Goal: Information Seeking & Learning: Compare options

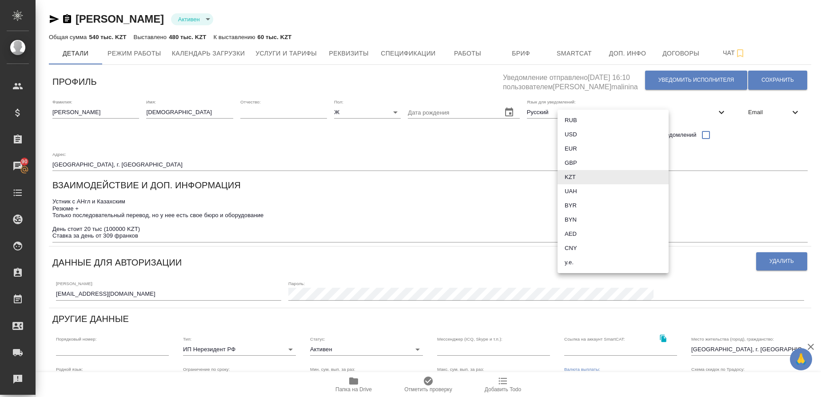
scroll to position [203, 0]
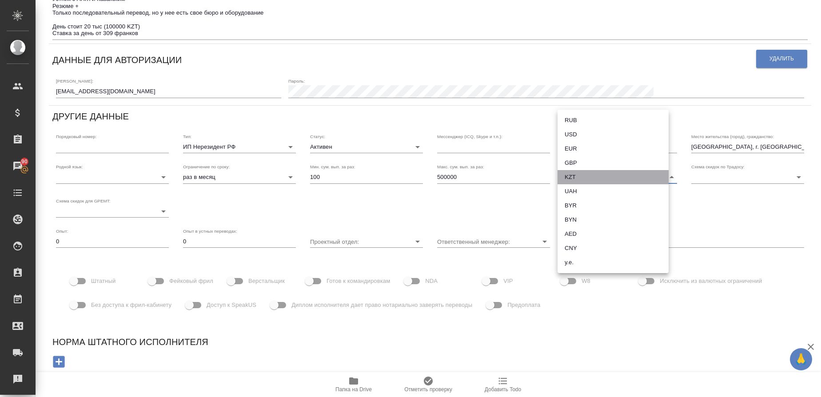
click at [577, 180] on li "KZT" at bounding box center [613, 177] width 111 height 14
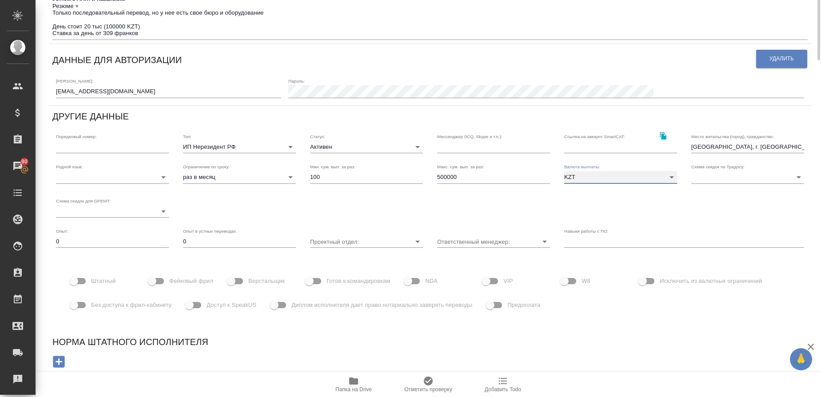
scroll to position [0, 0]
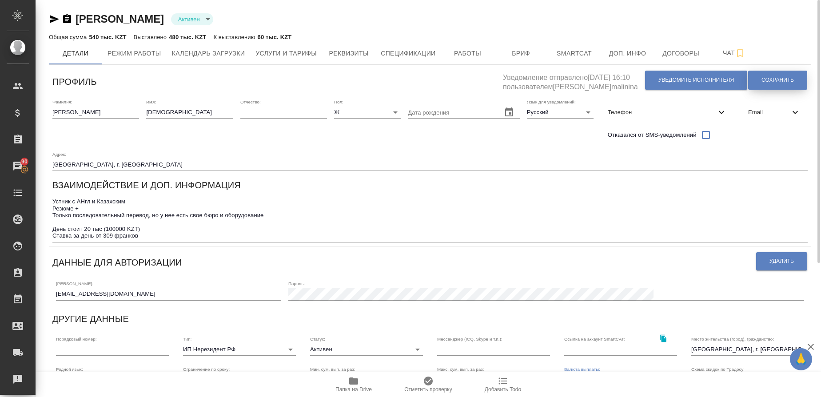
click at [762, 78] on span "Сохранить" at bounding box center [778, 80] width 32 height 8
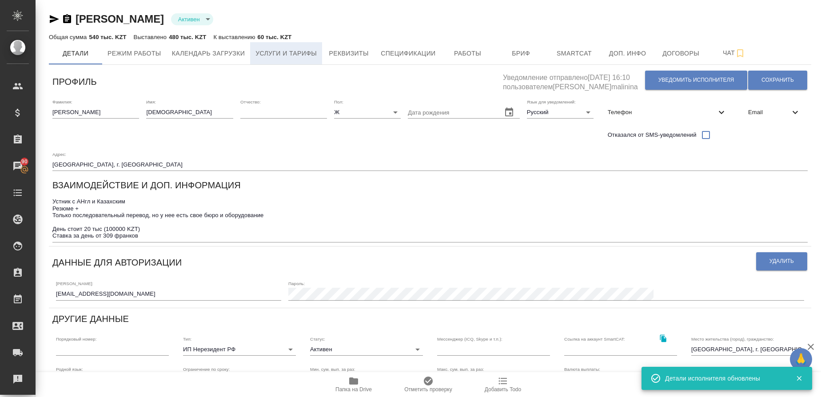
click at [306, 54] on span "Услуги и тарифы" at bounding box center [286, 53] width 61 height 11
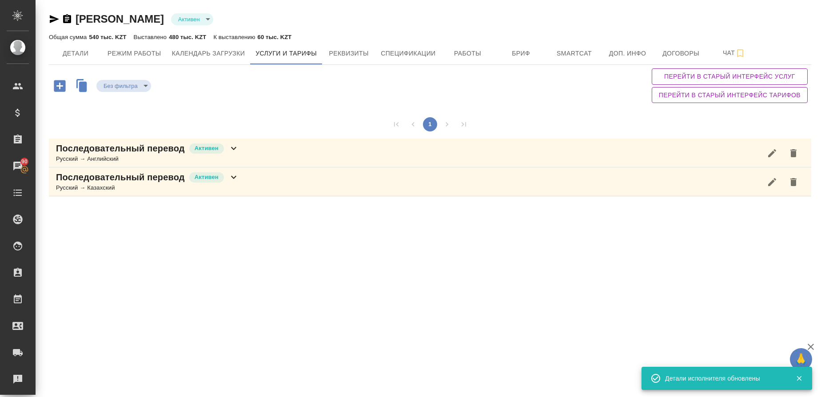
click at [93, 154] on p "Последовательный перевод" at bounding box center [120, 148] width 129 height 12
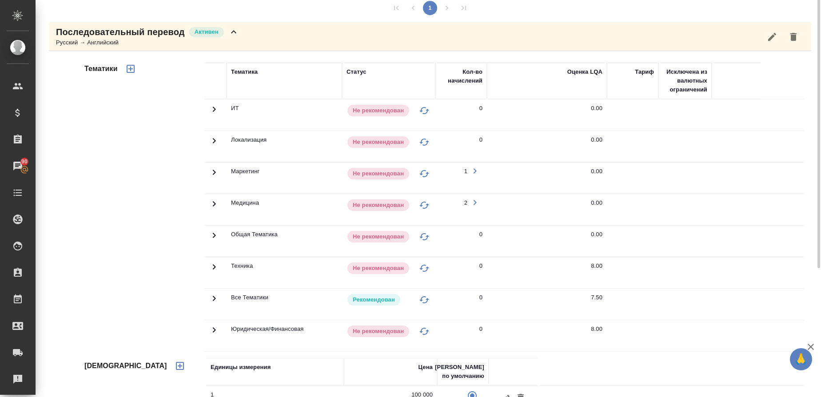
scroll to position [174, 0]
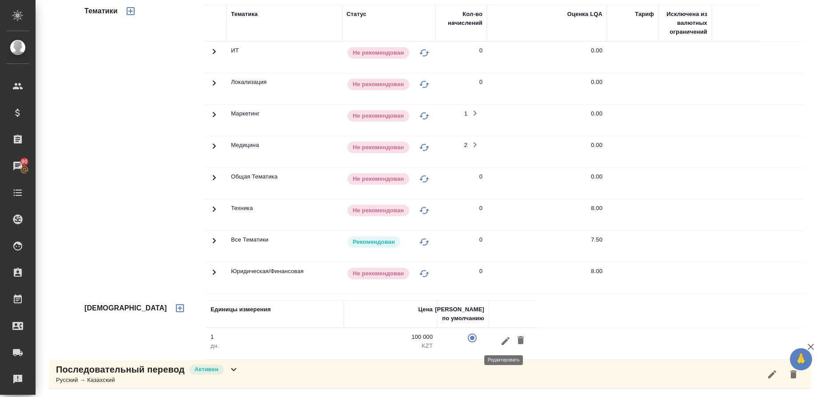
click at [502, 337] on icon "button" at bounding box center [505, 341] width 11 height 11
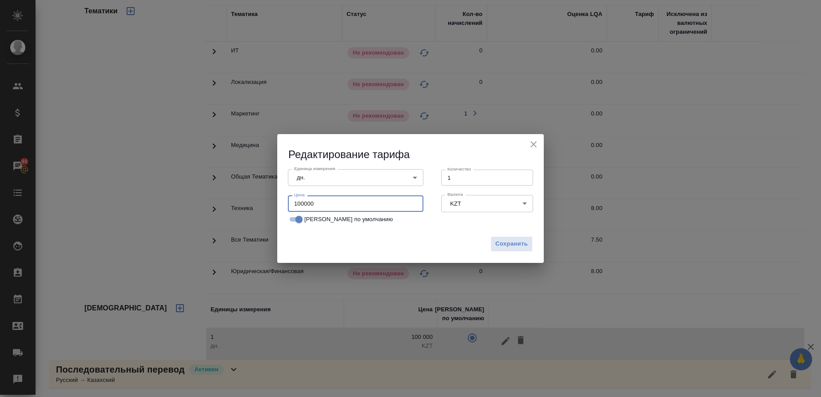
click at [302, 200] on input "100000" at bounding box center [356, 204] width 136 height 16
type input "170000"
click at [520, 245] on span "Сохранить" at bounding box center [512, 244] width 32 height 10
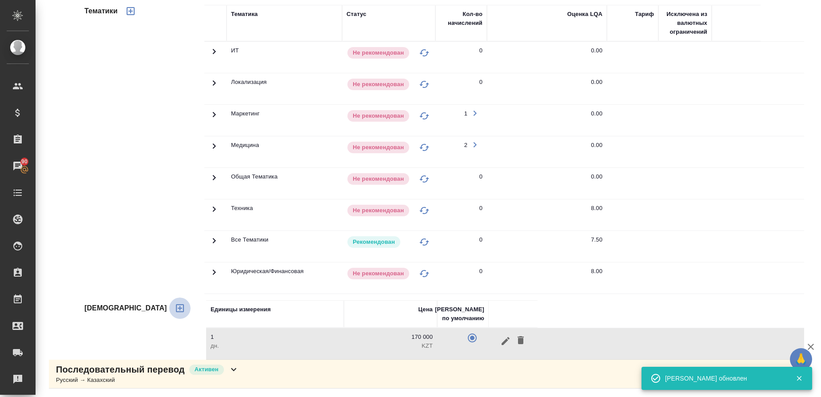
click at [175, 306] on icon "button" at bounding box center [180, 308] width 11 height 11
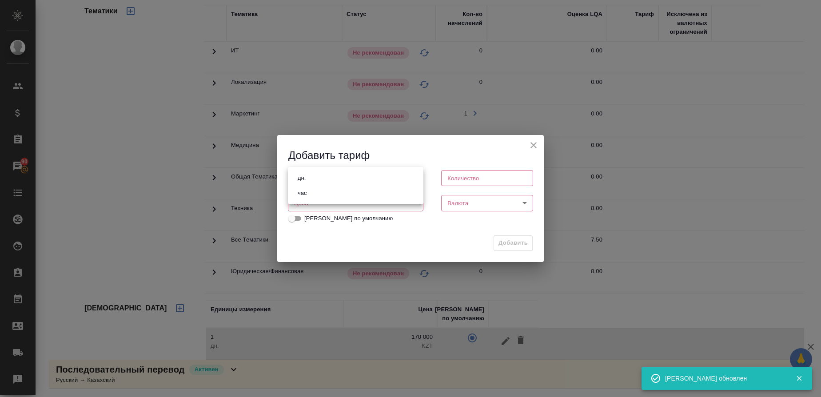
click at [356, 176] on body "🙏 .cls-1 fill:#fff; AWATERA Gusmanova Nailya Клиенты Спецификации Заказы 90 Чат…" at bounding box center [410, 198] width 821 height 397
click at [311, 188] on li "час" at bounding box center [356, 193] width 136 height 15
type input "5a8b1489cc6b4906c91bfd93"
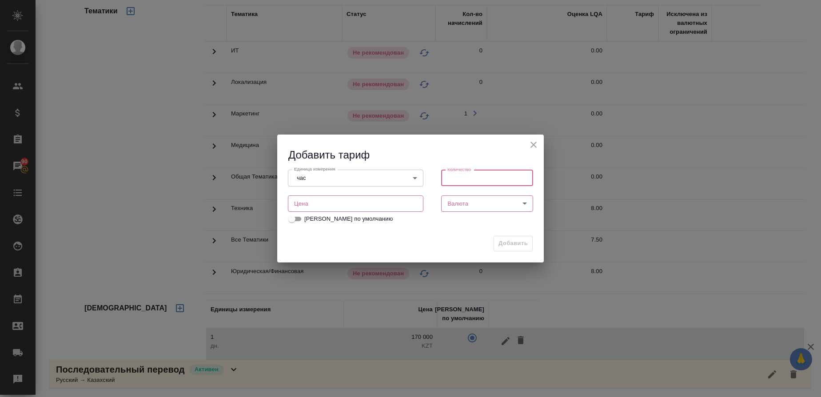
click at [492, 176] on input "number" at bounding box center [487, 178] width 92 height 16
type input "4"
type input "1"
click at [320, 205] on input "number" at bounding box center [356, 204] width 136 height 16
type input "100000"
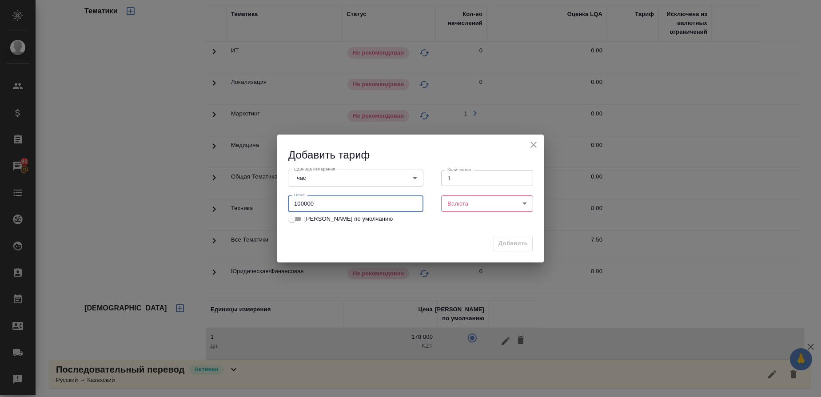
click at [470, 210] on body "🙏 .cls-1 fill:#fff; AWATERA Gusmanova Nailya Клиенты Спецификации Заказы 90 Чат…" at bounding box center [410, 198] width 821 height 397
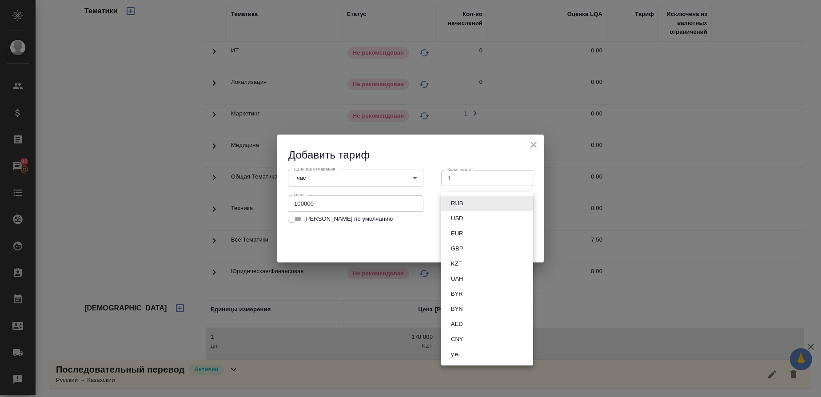
click at [468, 262] on li "KZT" at bounding box center [487, 263] width 92 height 15
type input "KZT"
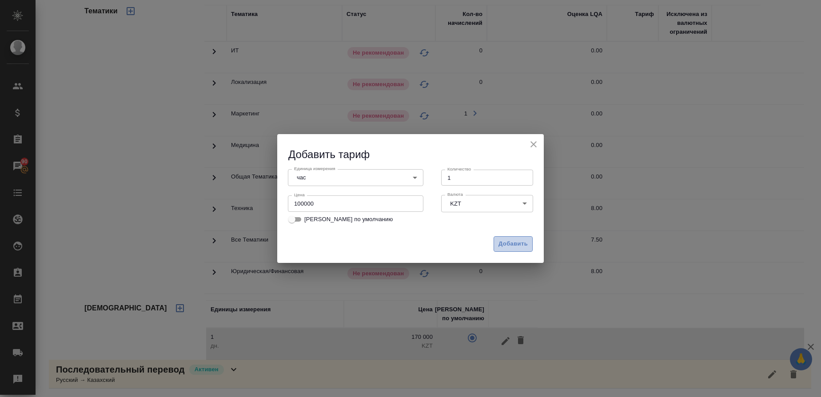
click at [507, 242] on span "Добавить" at bounding box center [513, 244] width 29 height 10
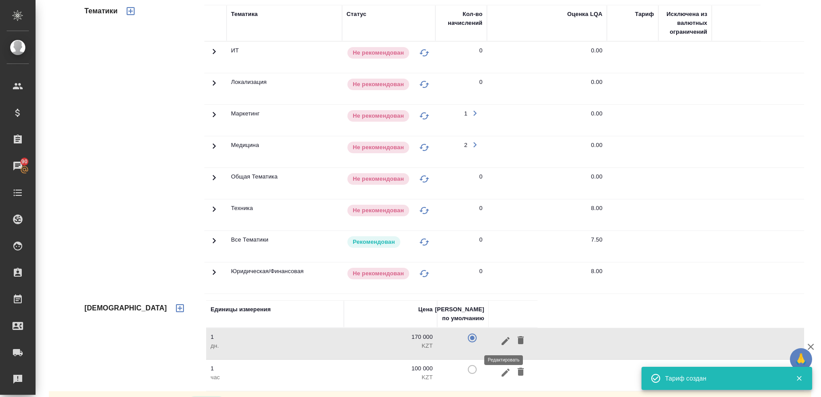
click at [501, 341] on icon "button" at bounding box center [505, 341] width 11 height 11
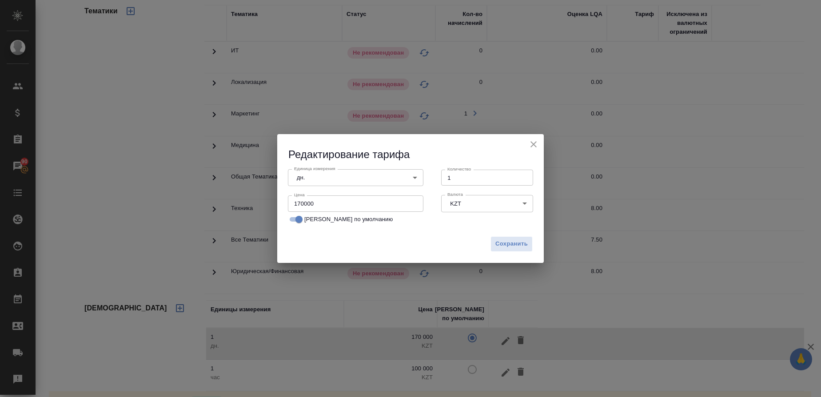
click at [293, 217] on input "Тариф по умолчанию" at bounding box center [299, 219] width 32 height 11
checkbox input "false"
click at [515, 246] on span "Сохранить" at bounding box center [512, 244] width 32 height 10
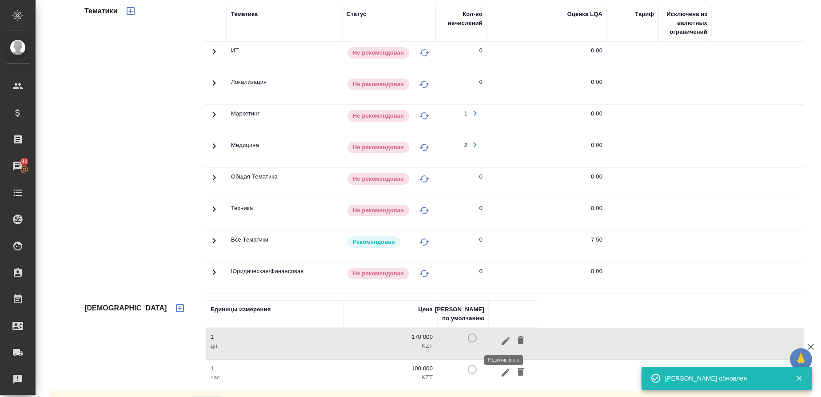
scroll to position [206, 0]
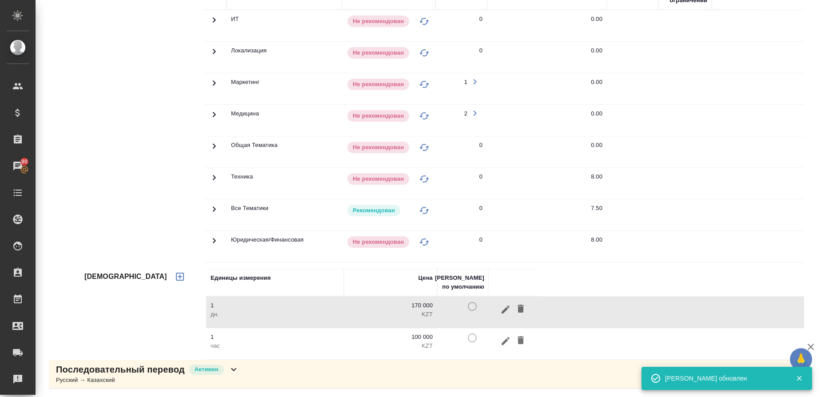
click at [472, 342] on td at bounding box center [463, 343] width 52 height 31
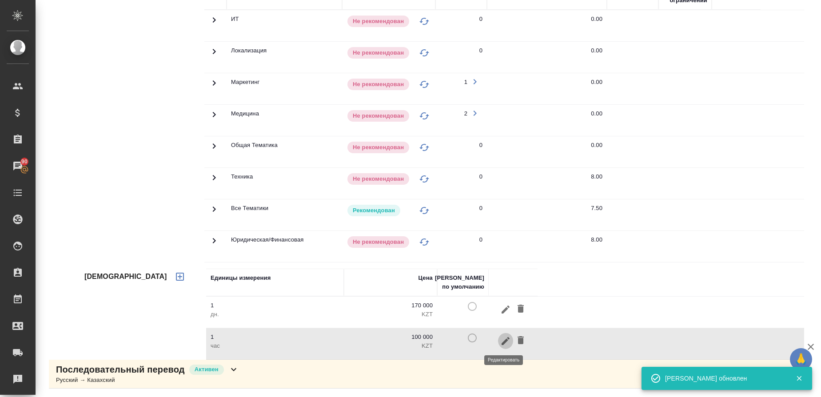
click at [506, 342] on icon "button" at bounding box center [505, 341] width 11 height 11
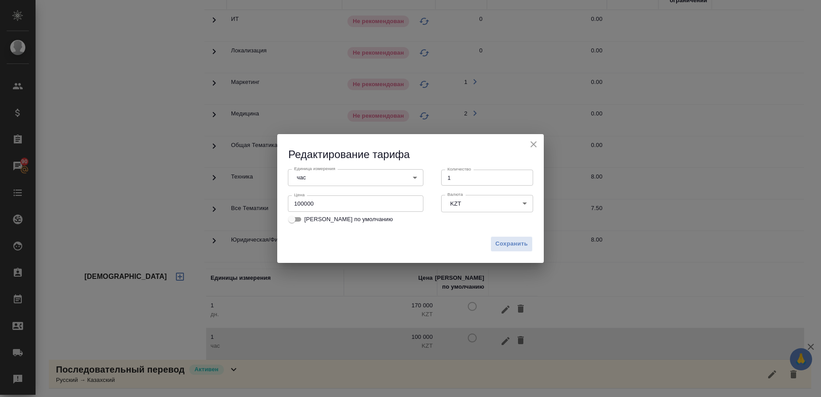
click at [299, 218] on input "Тариф по умолчанию" at bounding box center [292, 219] width 32 height 11
checkbox input "true"
click at [507, 243] on span "Сохранить" at bounding box center [512, 244] width 32 height 10
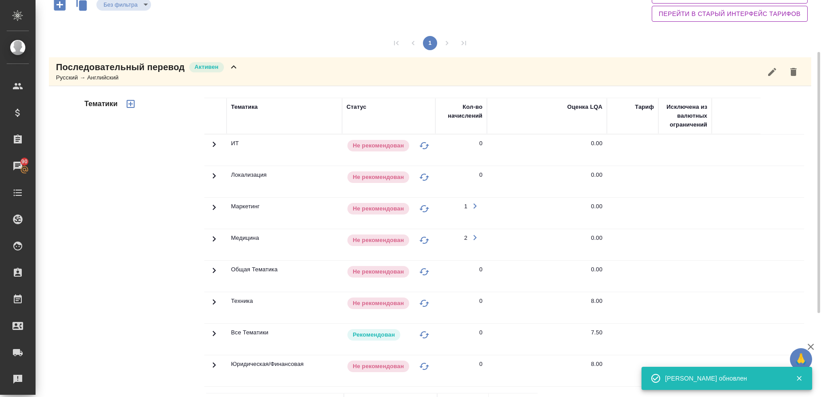
scroll to position [80, 0]
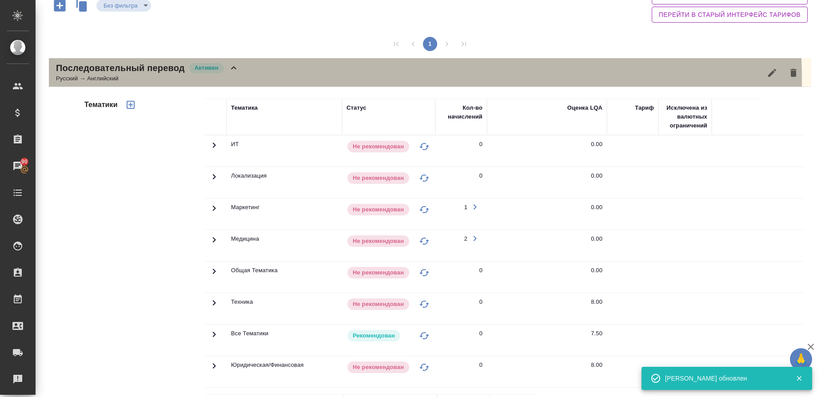
click at [117, 83] on div "Русский → Английский" at bounding box center [147, 78] width 183 height 9
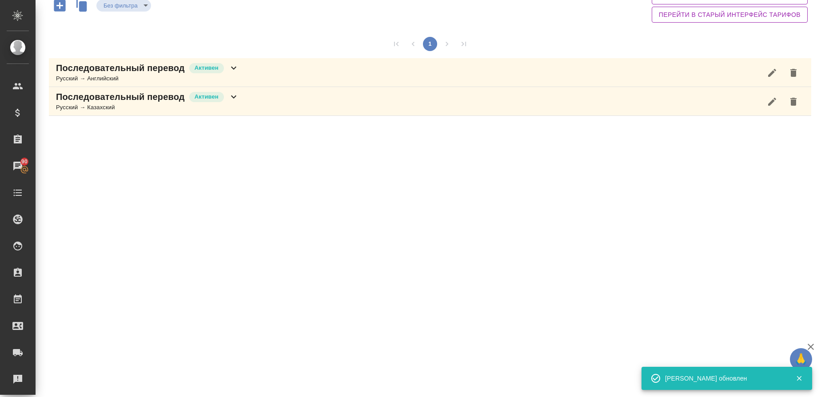
click at [129, 67] on p "Последовательный перевод" at bounding box center [120, 68] width 129 height 12
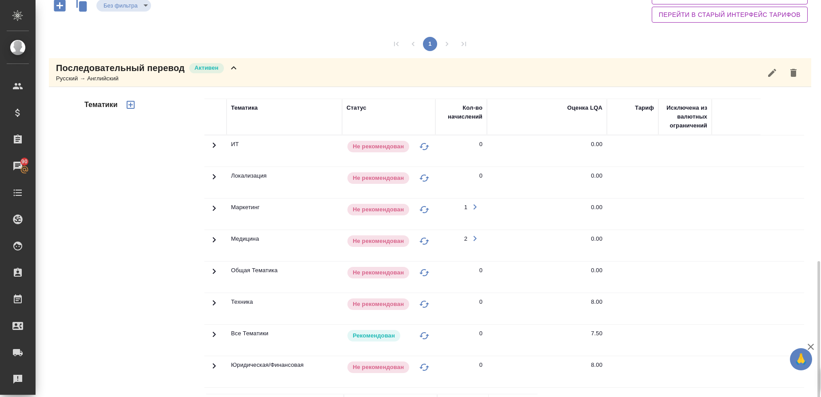
scroll to position [206, 0]
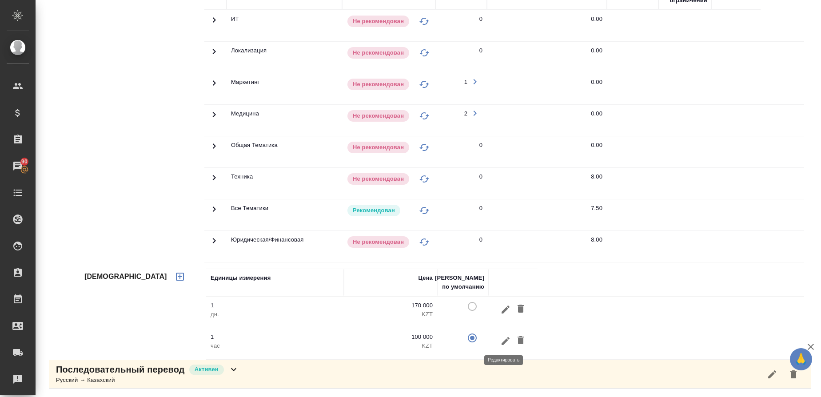
click at [508, 343] on icon "button" at bounding box center [505, 341] width 11 height 11
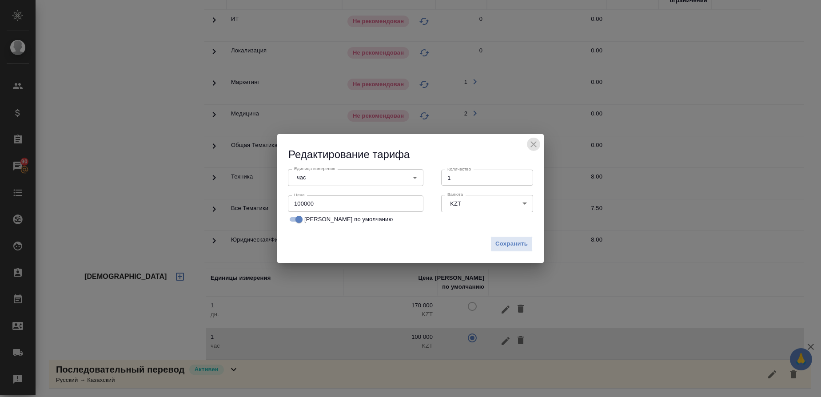
click at [535, 147] on icon "close" at bounding box center [533, 144] width 11 height 11
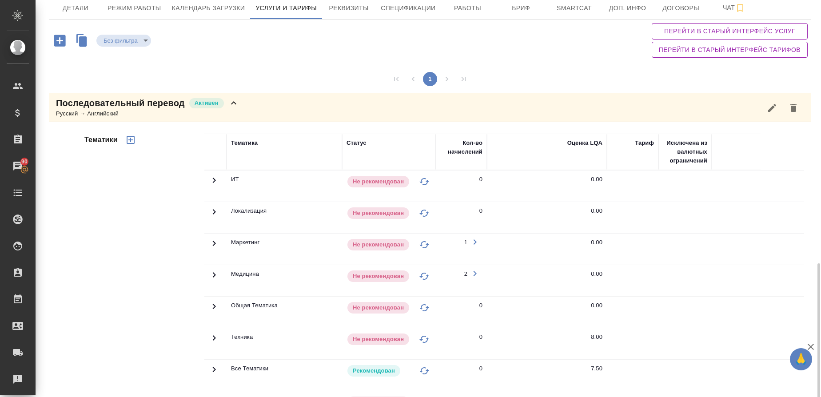
scroll to position [0, 0]
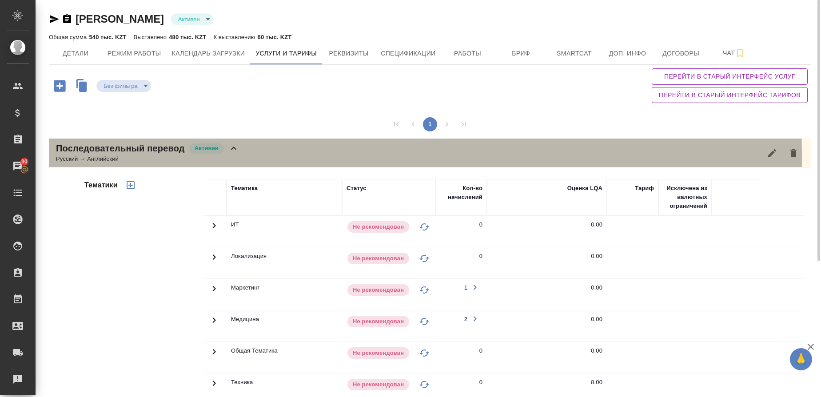
click at [74, 158] on div "Русский → Английский" at bounding box center [147, 159] width 183 height 9
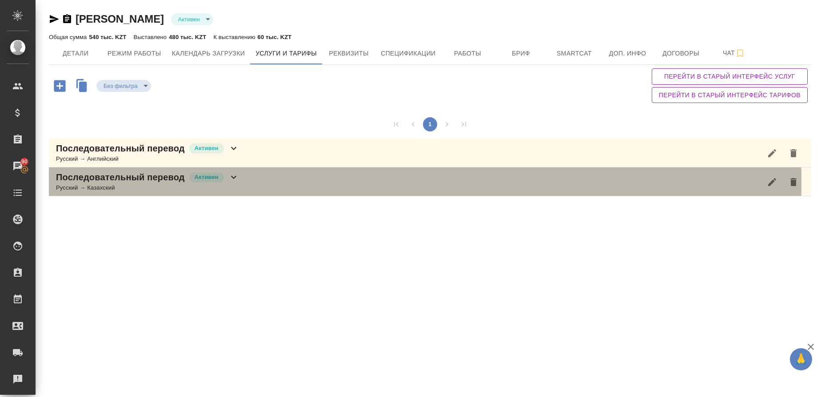
click at [74, 182] on p "Последовательный перевод" at bounding box center [120, 177] width 129 height 12
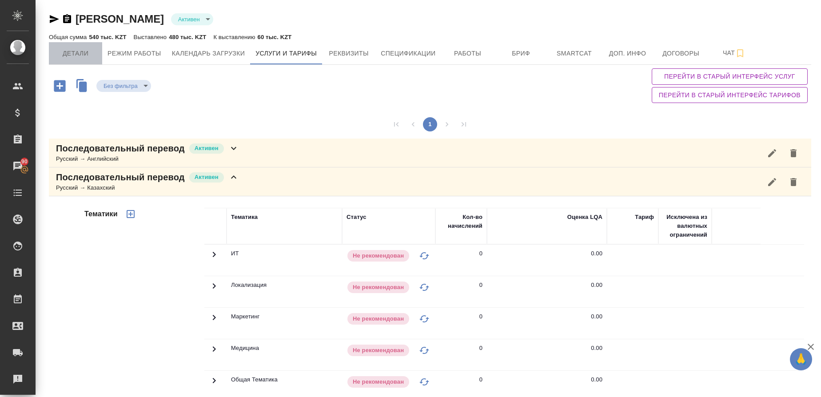
click at [84, 48] on span "Детали" at bounding box center [75, 53] width 43 height 11
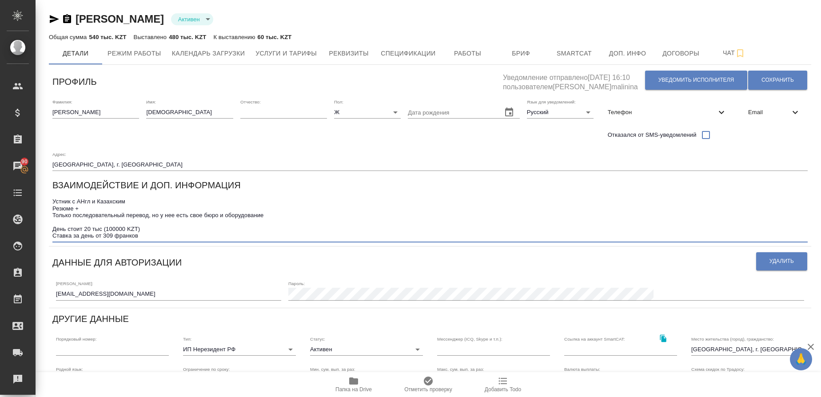
drag, startPoint x: 149, startPoint y: 236, endPoint x: 51, endPoint y: 239, distance: 98.2
click at [51, 239] on div "Взаимодействие и доп. информация Устник с АНгл и Казахским Резюме + Только посл…" at bounding box center [430, 211] width 763 height 72
paste textarea "До 4х часов 100 000 тенге День 170 000 тенге"
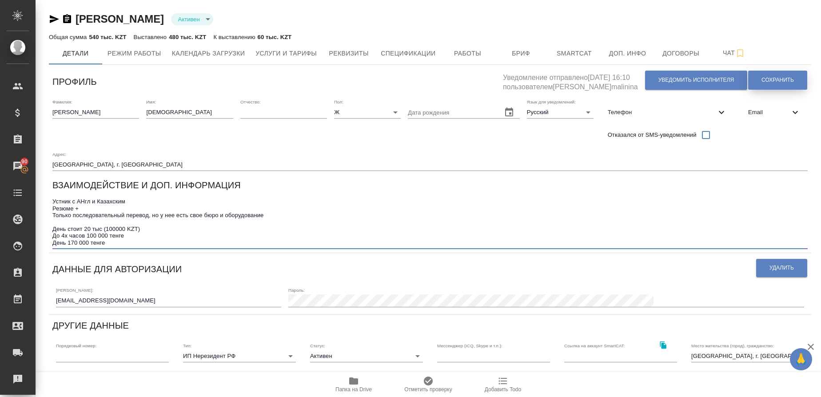
type textarea "Устник с АНгл и Казахским Резюме + Только последовательный перевод, но у нее ес…"
click at [762, 79] on span "Сохранить" at bounding box center [778, 80] width 32 height 8
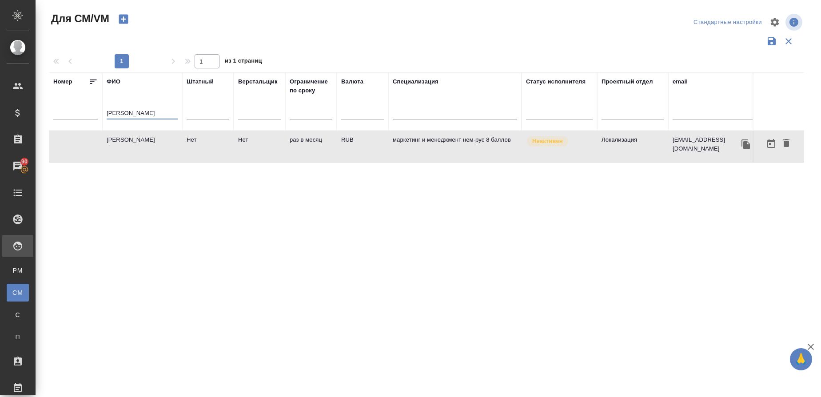
drag, startPoint x: 152, startPoint y: 114, endPoint x: 50, endPoint y: 142, distance: 105.6
click at [50, 142] on table "[PERSON_NAME] Верстальщик Ограничение по сроку Валюта Специализация Статус испо…" at bounding box center [523, 117] width 949 height 90
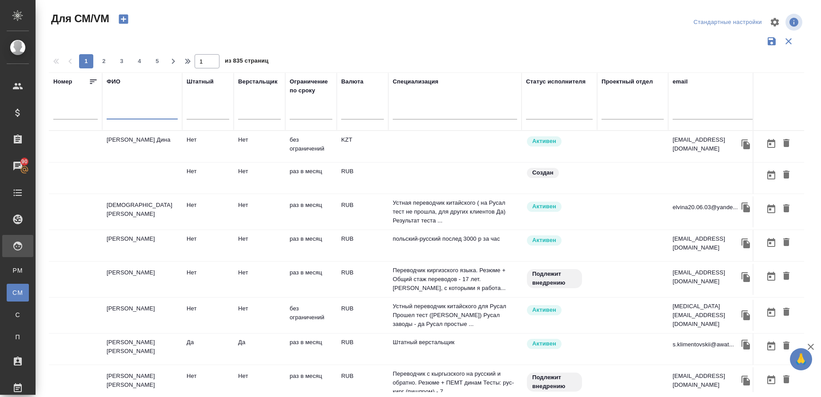
click at [688, 116] on input "text" at bounding box center [713, 113] width 80 height 11
paste input "[PERSON_NAME][EMAIL_ADDRESS][DOMAIN_NAME]"
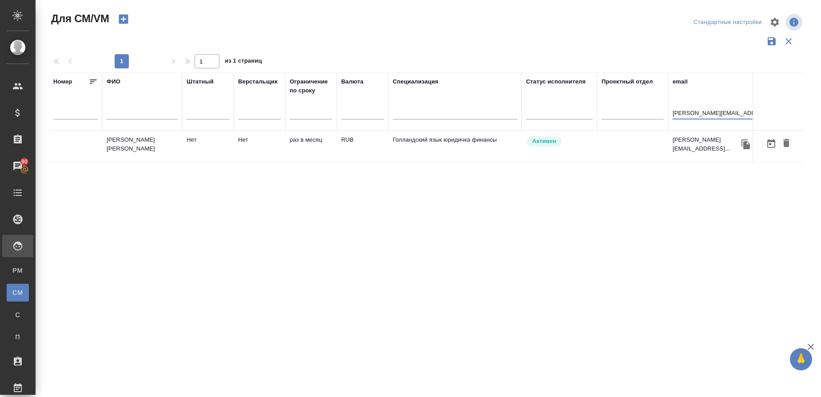
type input "[PERSON_NAME][EMAIL_ADDRESS][DOMAIN_NAME]"
click at [154, 149] on td "[PERSON_NAME] [PERSON_NAME]" at bounding box center [142, 146] width 80 height 31
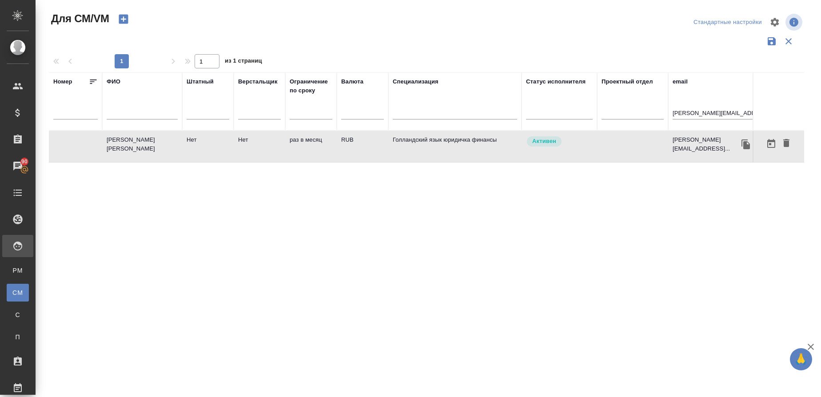
click at [154, 149] on td "[PERSON_NAME] [PERSON_NAME]" at bounding box center [142, 146] width 80 height 31
drag, startPoint x: 751, startPoint y: 115, endPoint x: 590, endPoint y: 115, distance: 160.9
click at [590, 115] on tr "Номер ФИО Штатный Верстальщик Ограничение по сроку Валюта Специализация Статус …" at bounding box center [523, 101] width 949 height 58
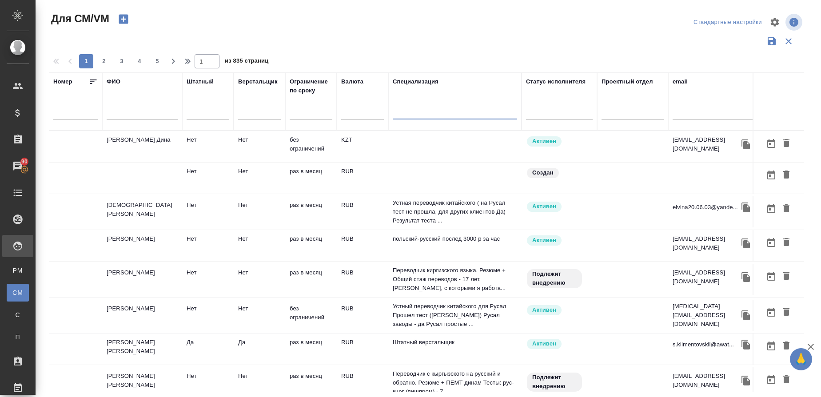
click at [423, 115] on input "text" at bounding box center [455, 113] width 124 height 11
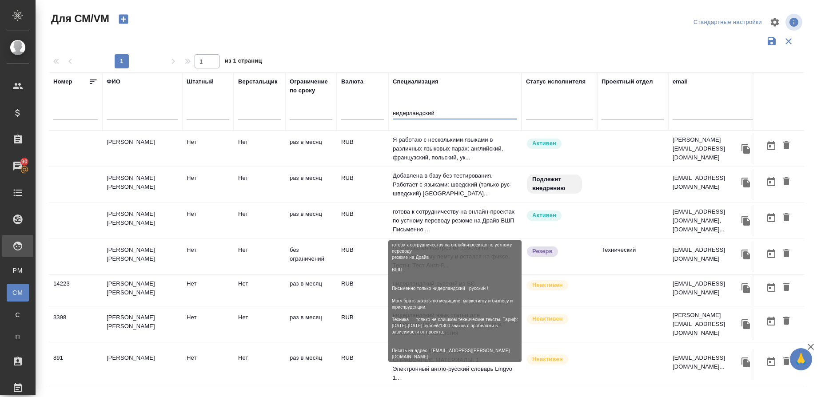
type input "нидерландский"
click at [481, 214] on p "готова к сотрудничеству на онлайн-проектах по устному переводу резюме на Драйв …" at bounding box center [455, 221] width 124 height 27
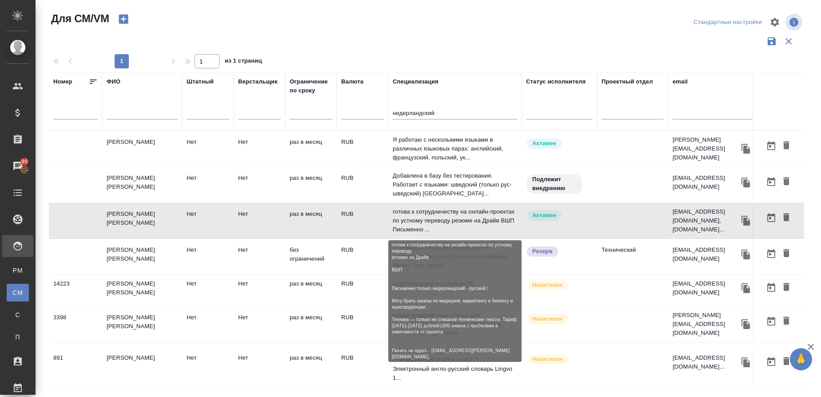
click at [481, 214] on p "готова к сотрудничеству на онлайн-проектах по устному переводу резюме на Драйв …" at bounding box center [455, 221] width 124 height 27
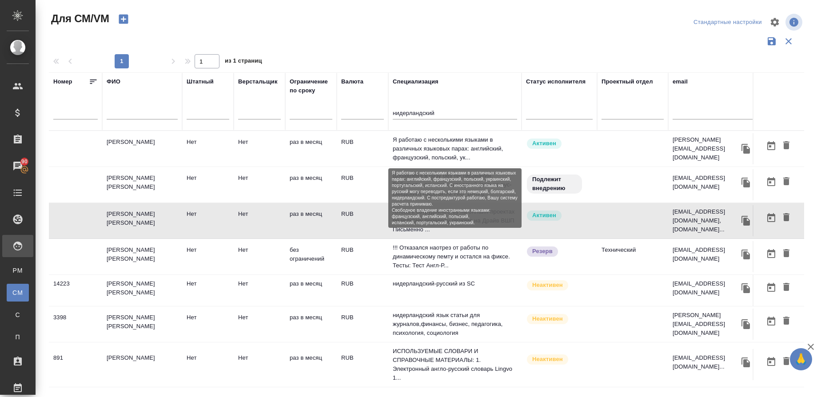
click at [461, 153] on p "Я работаю с несколькими языками в различных языковых парах: английский, француз…" at bounding box center [455, 149] width 124 height 27
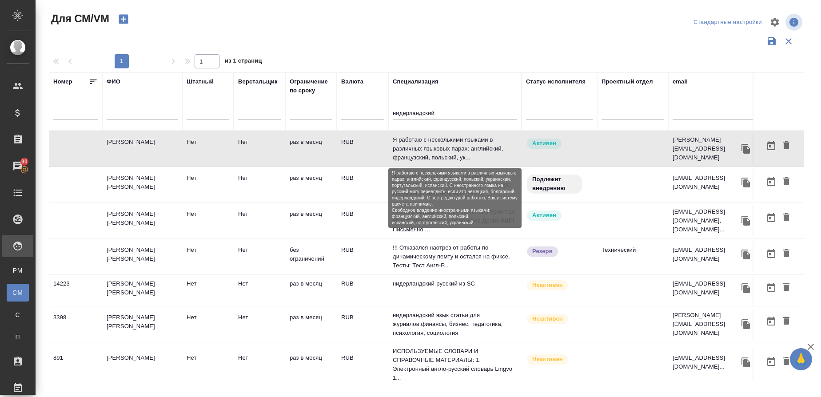
click at [461, 153] on p "Я работаю с несколькими языками в различных языковых парах: английский, француз…" at bounding box center [455, 149] width 124 height 27
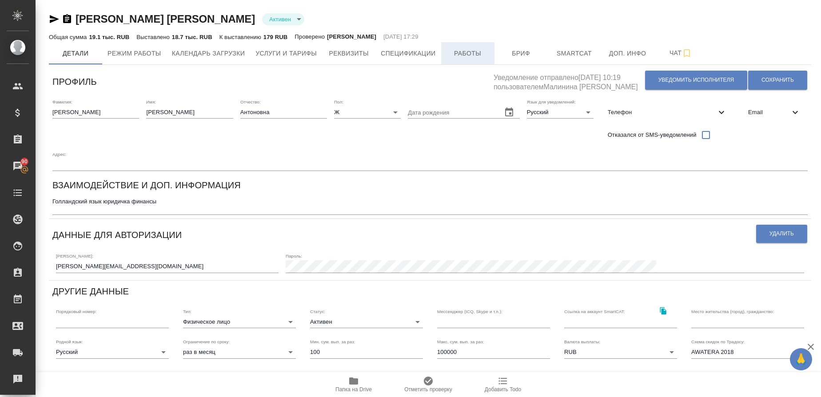
click at [458, 56] on span "Работы" at bounding box center [468, 53] width 43 height 11
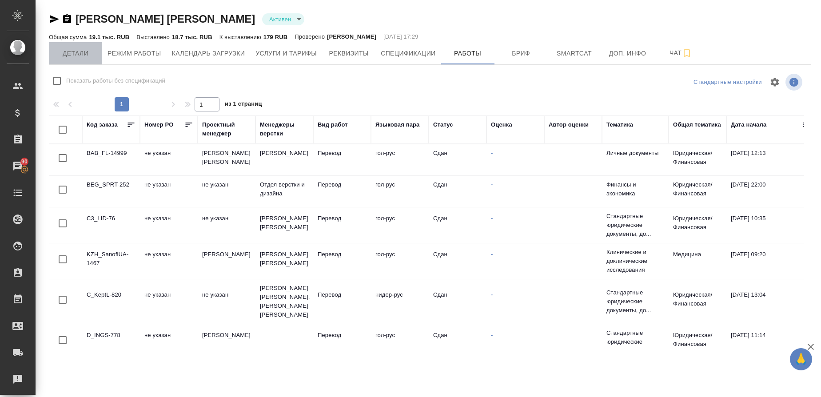
click at [63, 52] on span "Детали" at bounding box center [75, 53] width 43 height 11
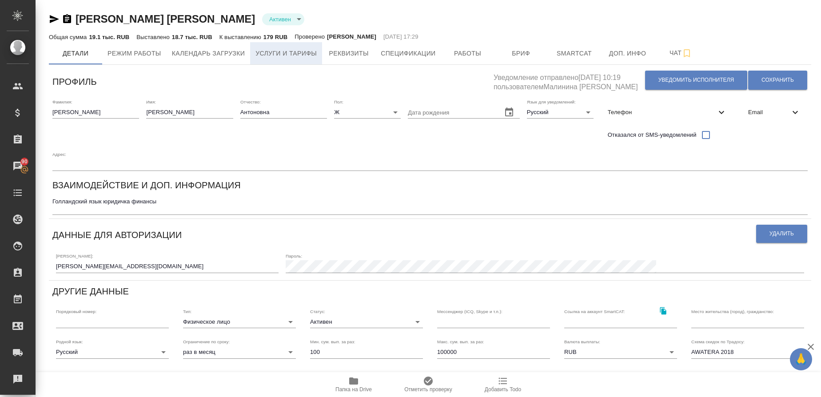
click at [302, 57] on span "Услуги и тарифы" at bounding box center [286, 53] width 61 height 11
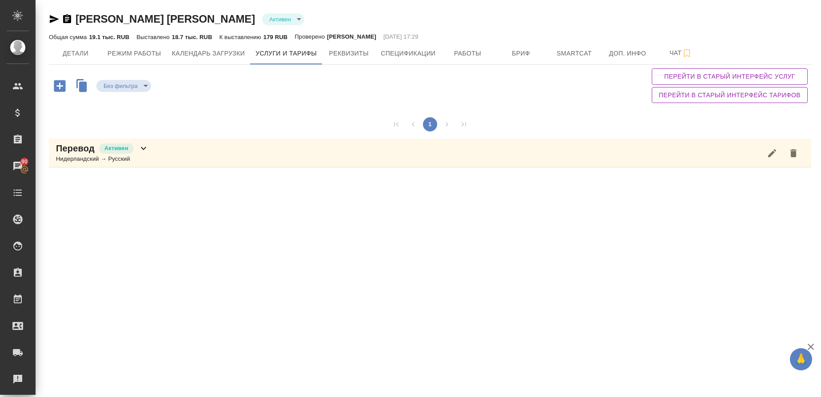
click at [152, 157] on div "Перевод Активен Нидерландский → Русский" at bounding box center [430, 153] width 763 height 29
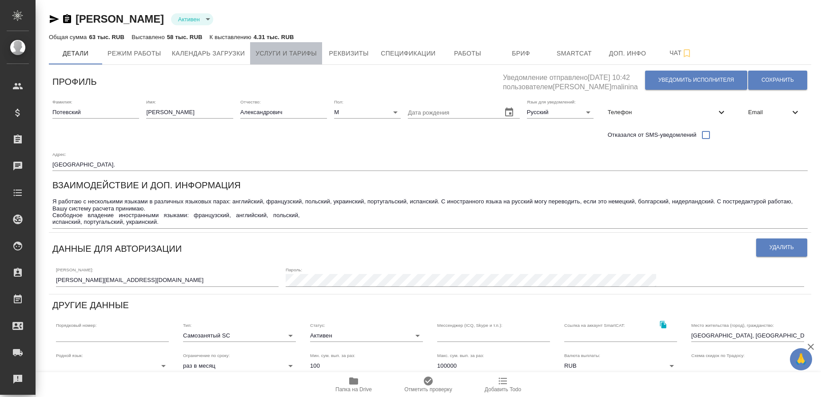
click at [300, 56] on span "Услуги и тарифы" at bounding box center [286, 53] width 61 height 11
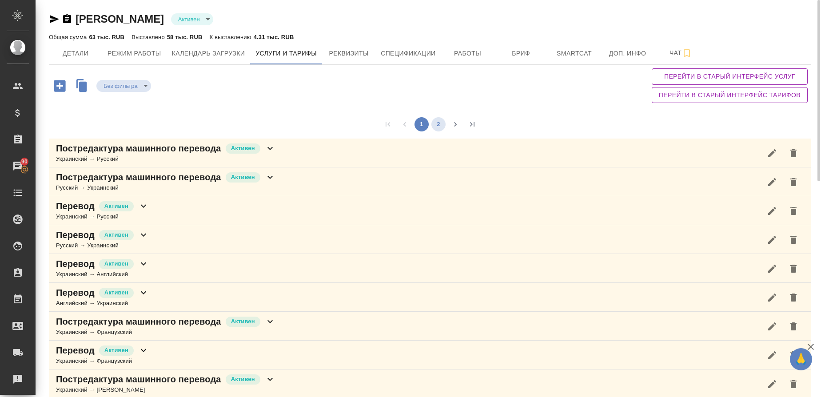
click at [442, 126] on button "2" at bounding box center [439, 124] width 14 height 14
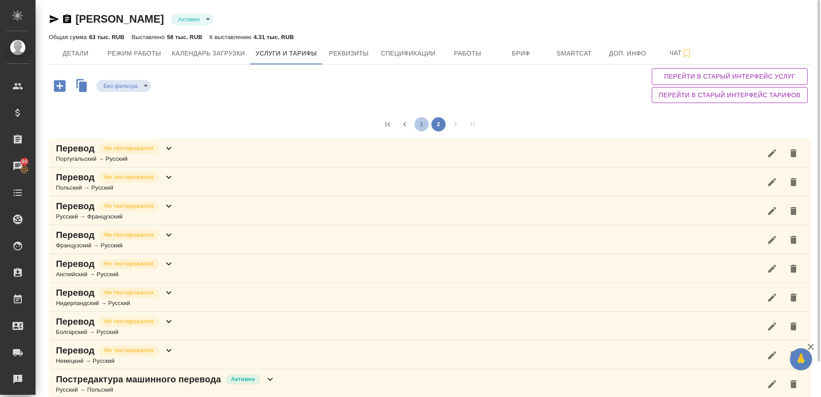
click at [416, 123] on button "1" at bounding box center [422, 124] width 14 height 14
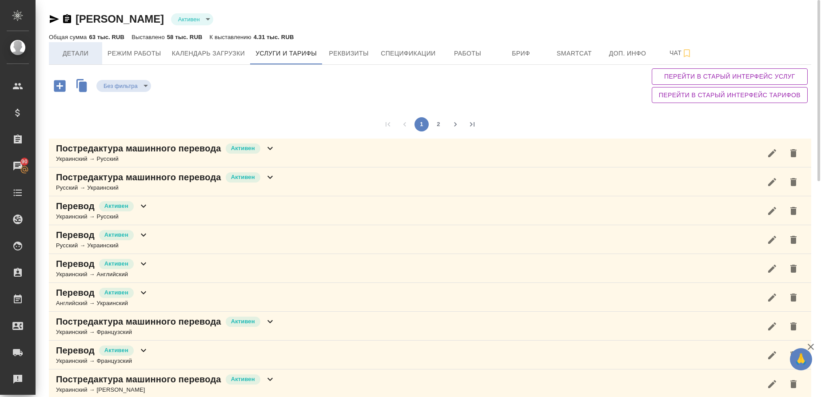
click at [82, 52] on span "Детали" at bounding box center [75, 53] width 43 height 11
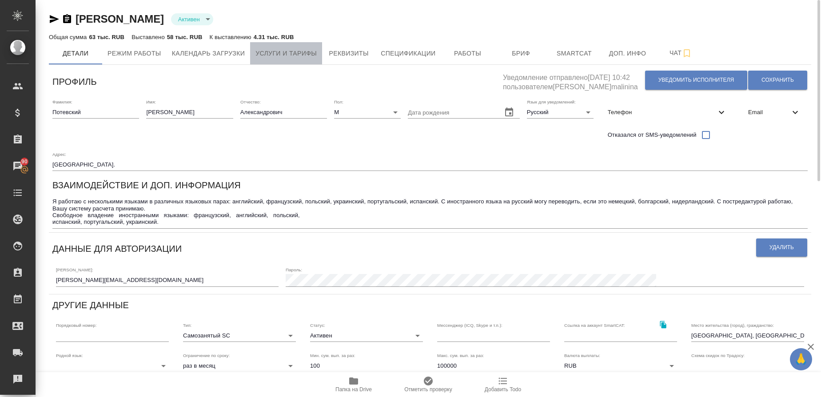
click at [307, 47] on button "Услуги и тарифы" at bounding box center [286, 53] width 72 height 22
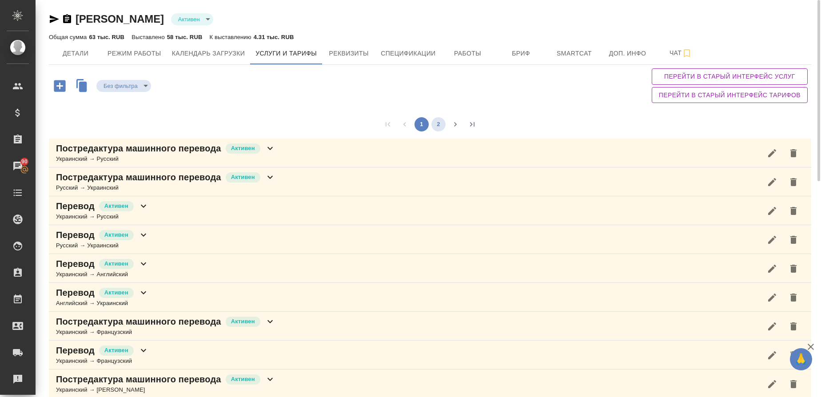
click at [441, 123] on button "2" at bounding box center [439, 124] width 14 height 14
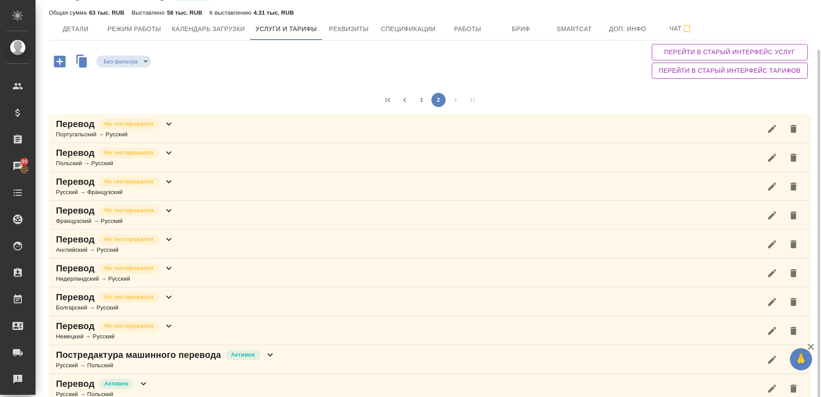
scroll to position [39, 0]
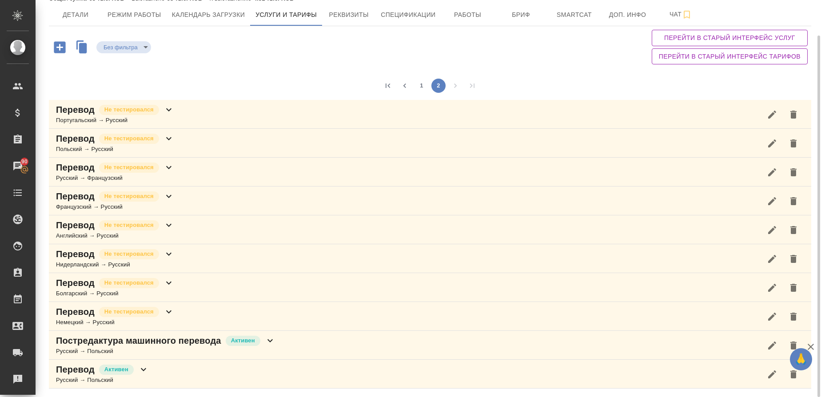
drag, startPoint x: 280, startPoint y: 290, endPoint x: 49, endPoint y: 252, distance: 233.4
click at [49, 252] on div "Перевод Не тестировался Португальский → Русский Перевод Не тестировался Польски…" at bounding box center [430, 244] width 763 height 289
